Goal: Task Accomplishment & Management: Manage account settings

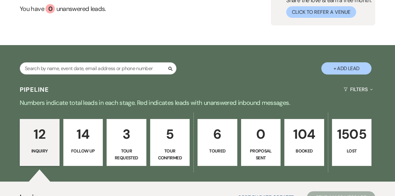
scroll to position [66, 0]
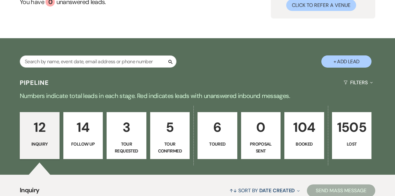
click at [297, 135] on p "104" at bounding box center [304, 127] width 32 height 21
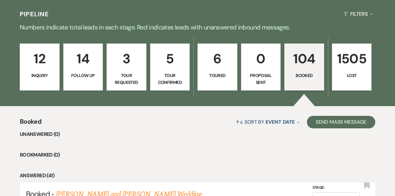
scroll to position [135, 0]
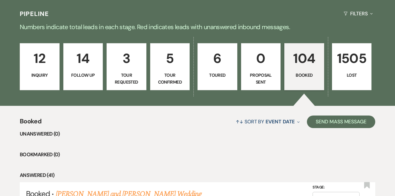
click at [293, 74] on p "Booked" at bounding box center [304, 75] width 32 height 7
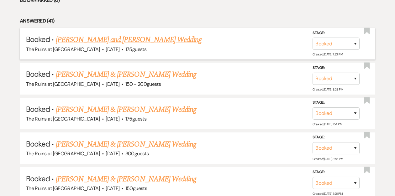
scroll to position [292, 0]
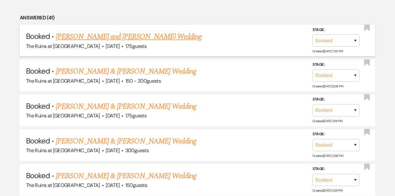
click at [128, 38] on link "[PERSON_NAME] and [PERSON_NAME] Wedding" at bounding box center [129, 36] width 146 height 11
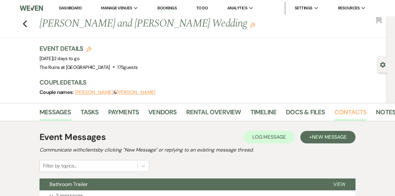
scroll to position [0, 7]
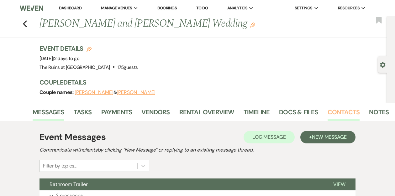
click at [342, 112] on link "Contacts" at bounding box center [343, 114] width 32 height 14
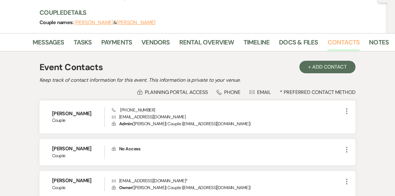
scroll to position [86, 0]
